Goal: Navigation & Orientation: Find specific page/section

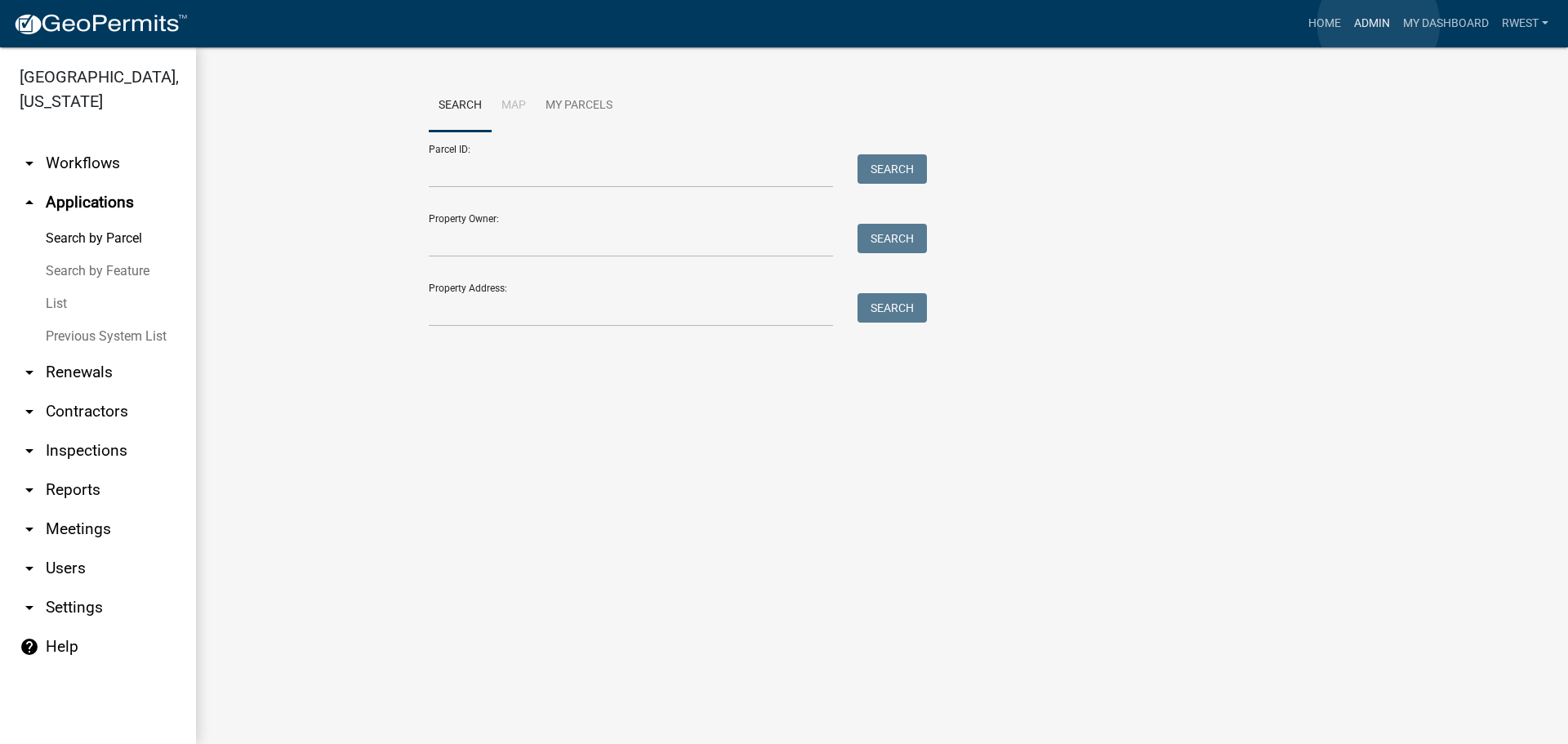
click at [1379, 23] on link "Admin" at bounding box center [1372, 23] width 49 height 31
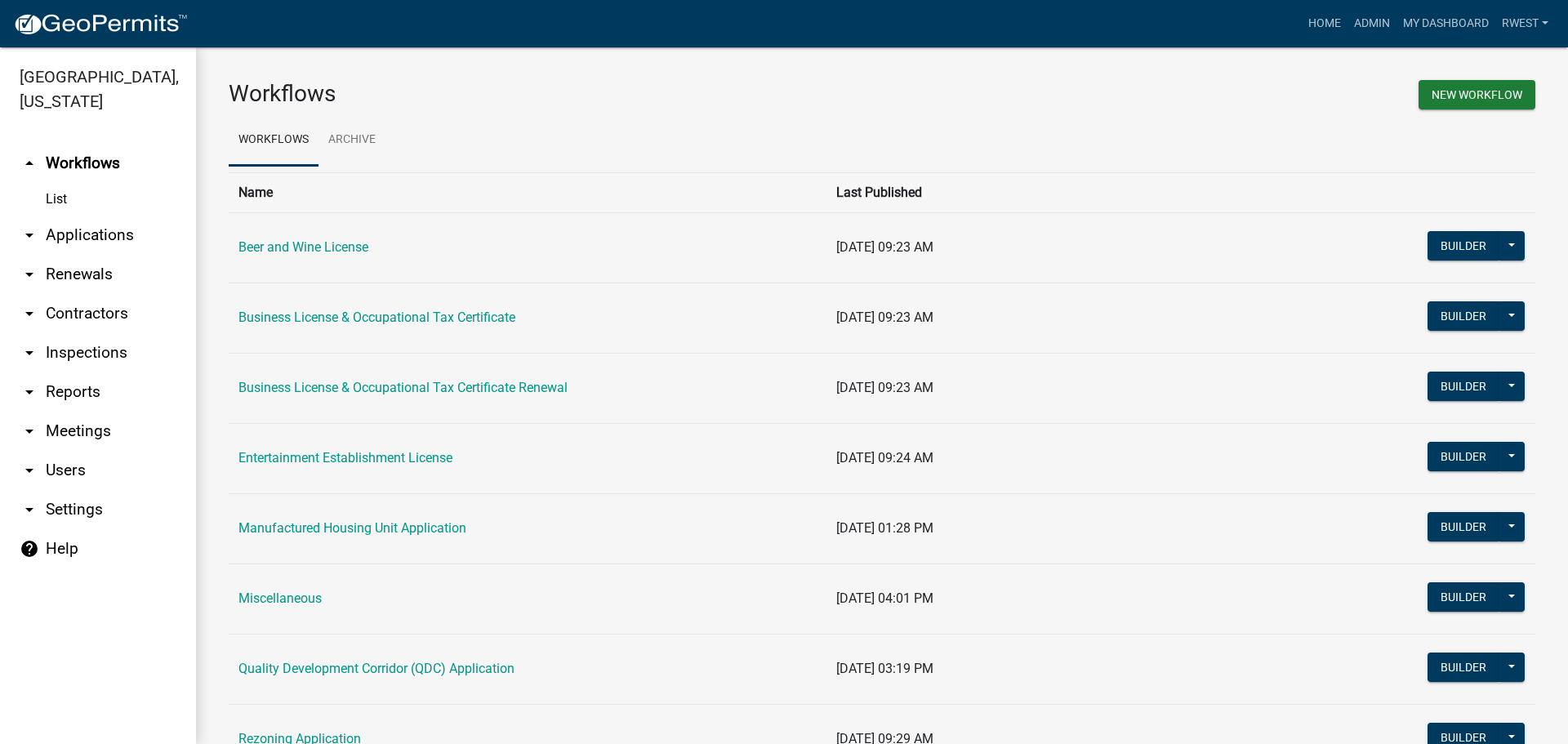
click at [63, 215] on link "arrow_drop_down Applications" at bounding box center [98, 235] width 196 height 39
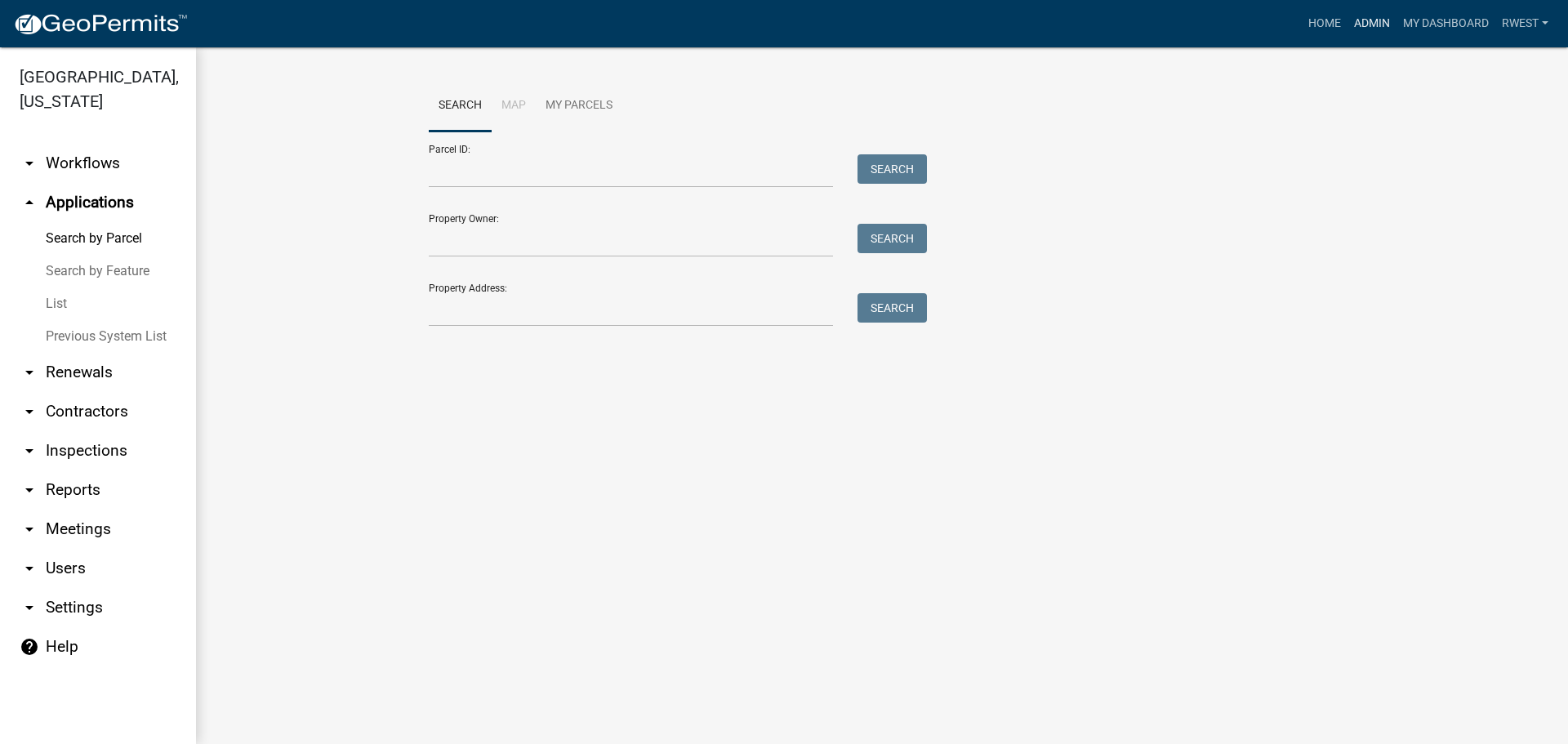
click at [1369, 27] on link "Admin" at bounding box center [1372, 23] width 49 height 31
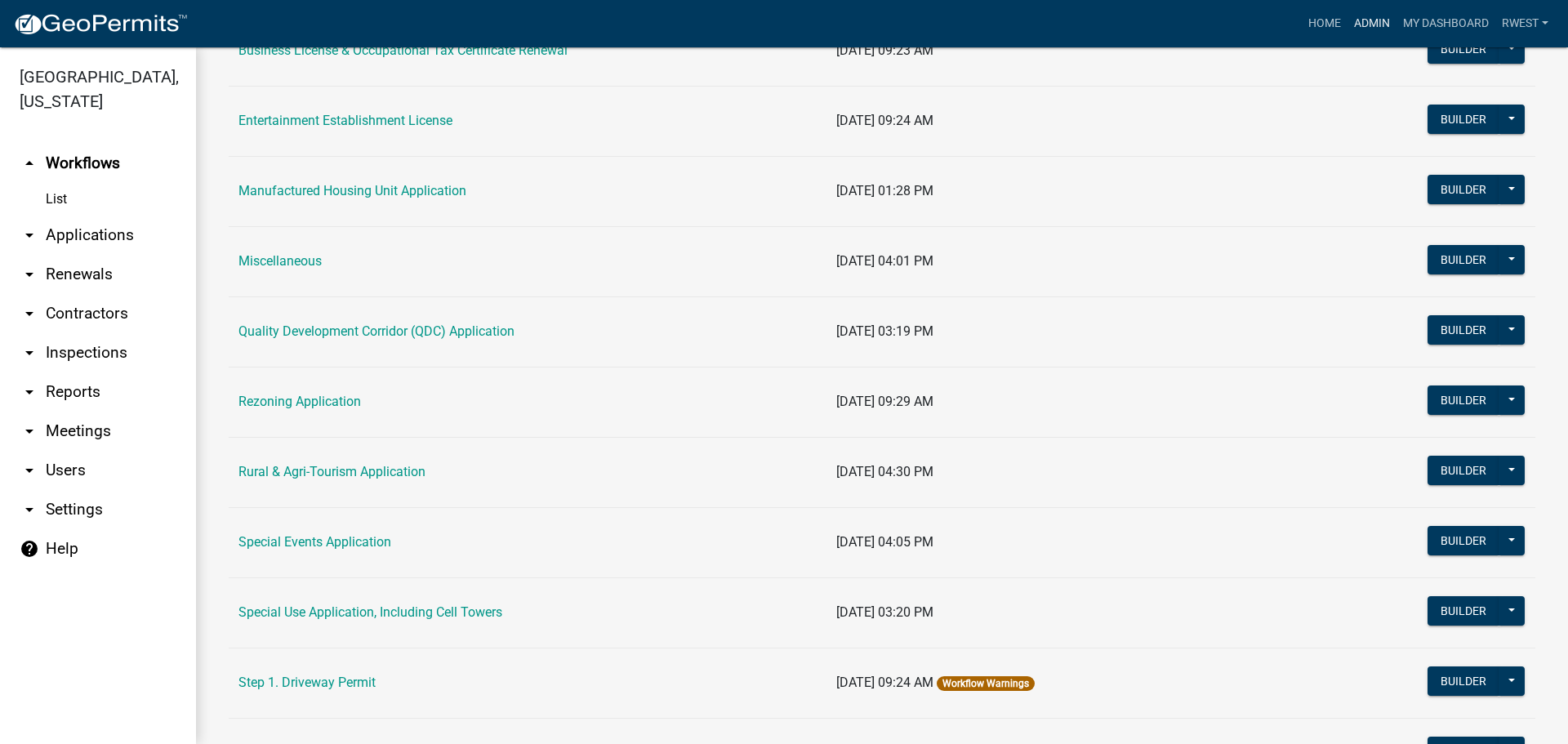
scroll to position [408, 0]
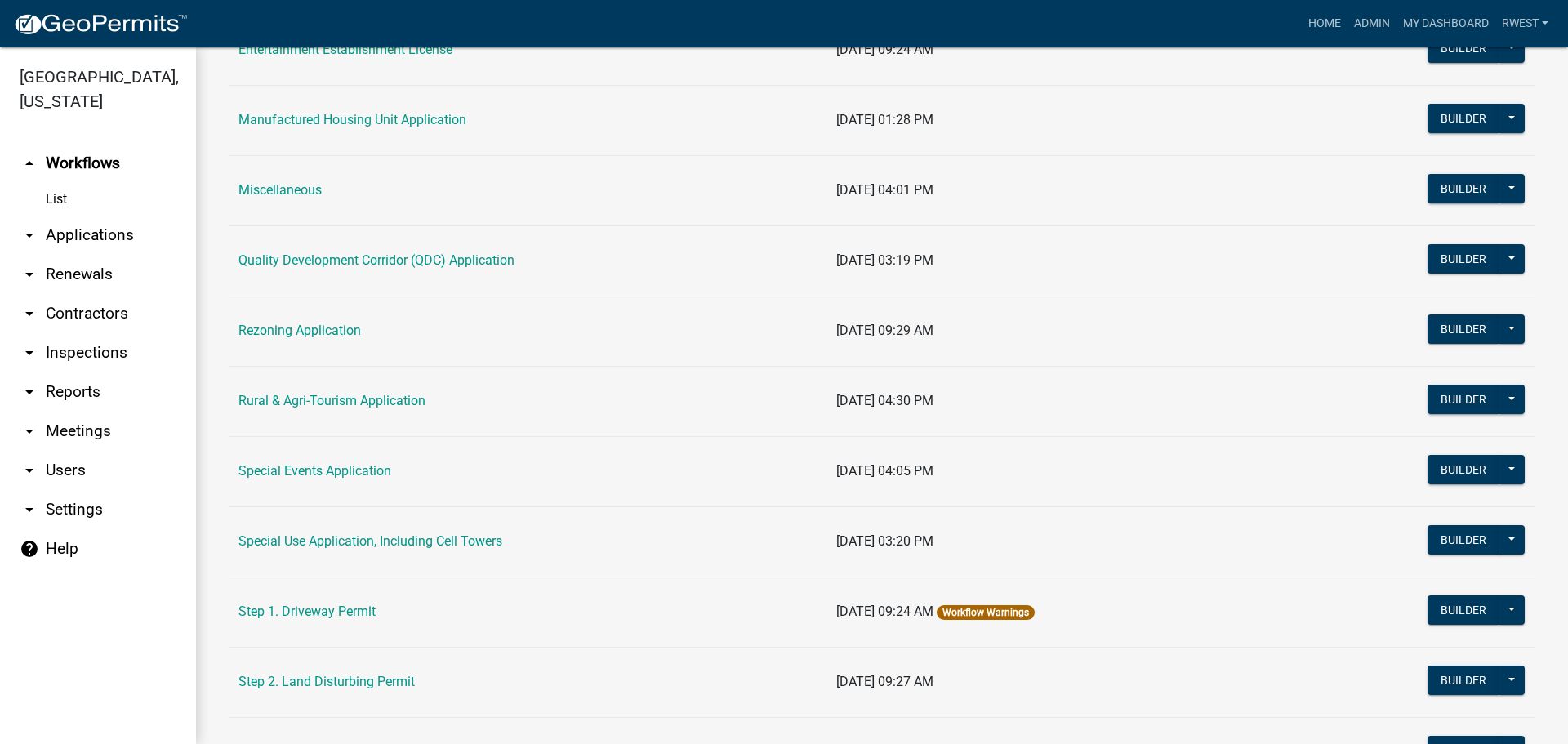
click at [350, 470] on link "Special Events Application" at bounding box center [315, 471] width 153 height 16
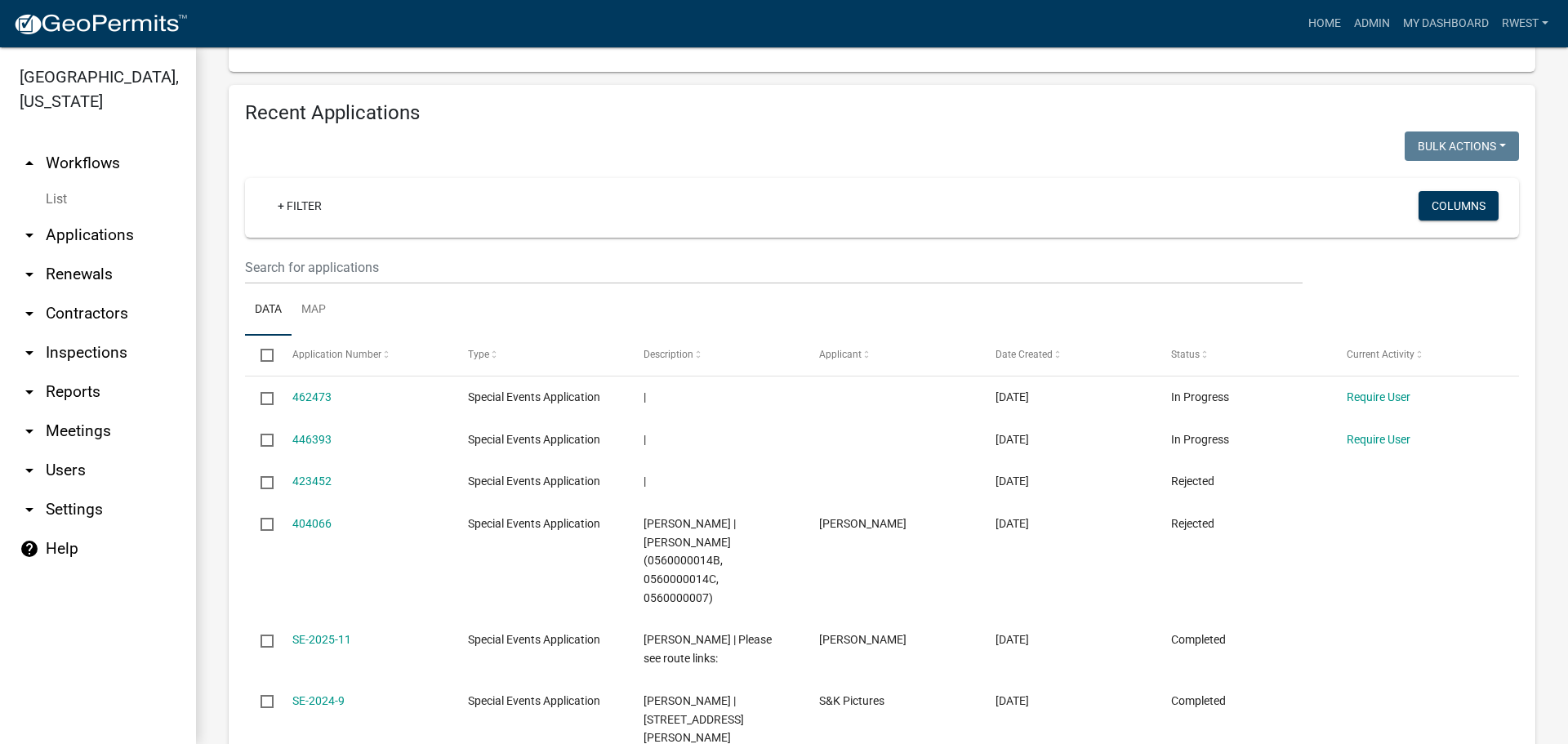
scroll to position [566, 0]
